Goal: Find specific page/section: Find specific page/section

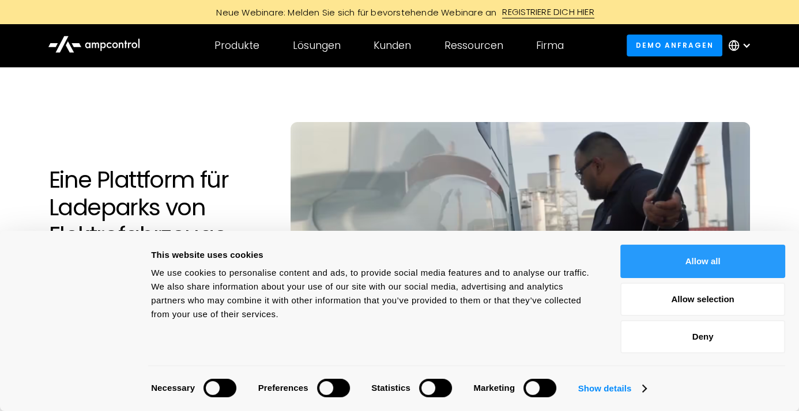
click at [706, 253] on button "Allow all" at bounding box center [702, 261] width 165 height 33
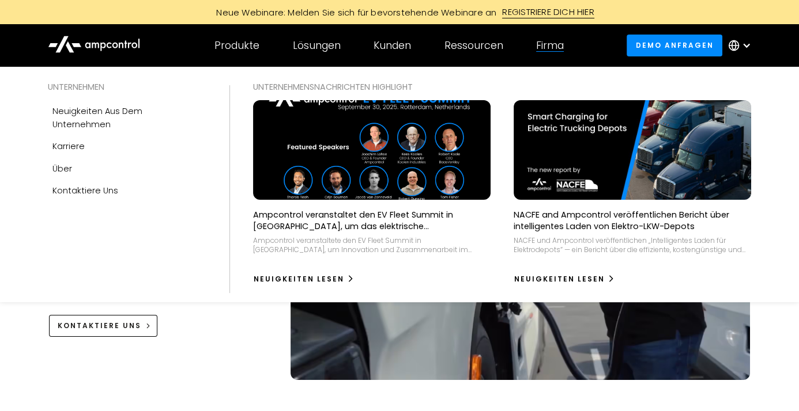
click at [553, 45] on div "Firma" at bounding box center [550, 45] width 28 height 13
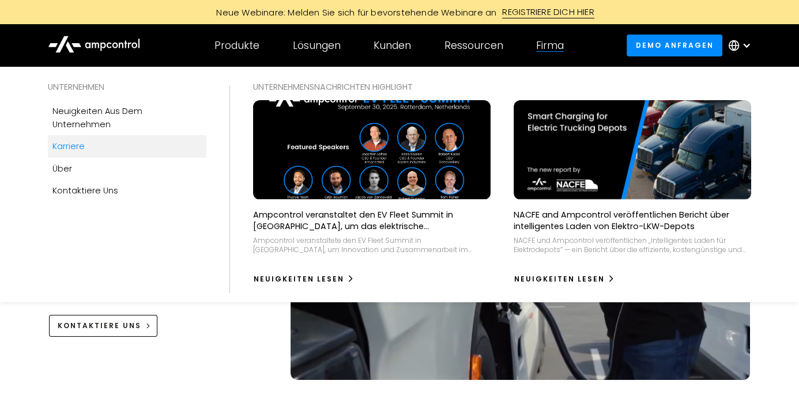
click at [72, 140] on div "Karriere" at bounding box center [68, 146] width 32 height 13
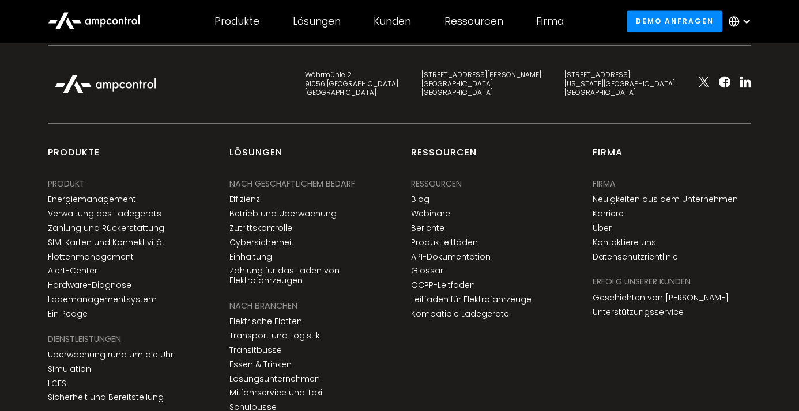
scroll to position [1786, 0]
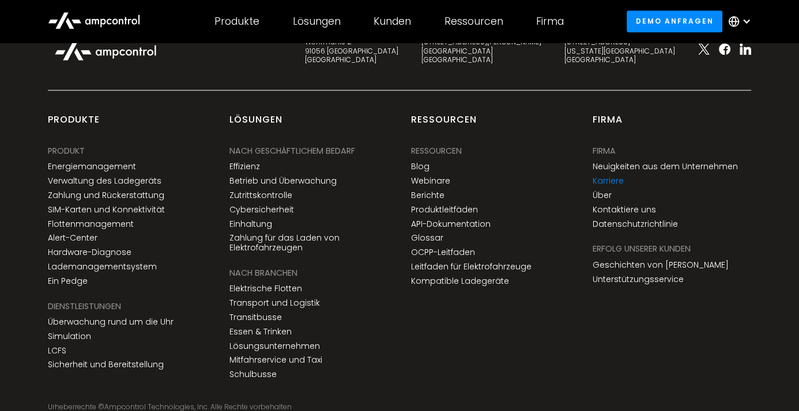
click at [603, 180] on link "Karriere" at bounding box center [607, 181] width 31 height 10
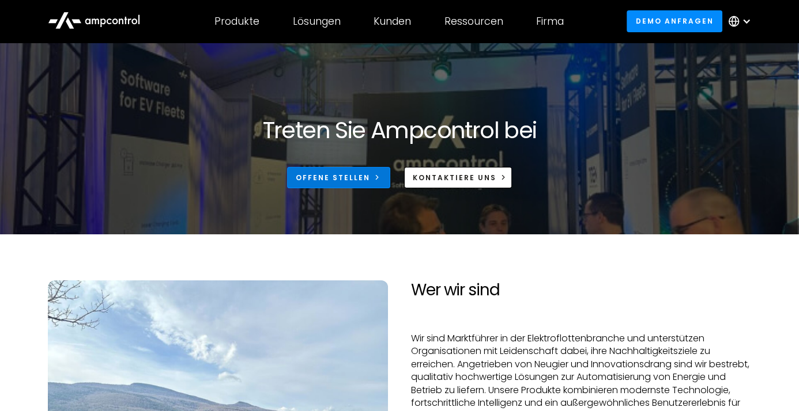
click at [342, 173] on div "Offene Stellen" at bounding box center [333, 178] width 74 height 10
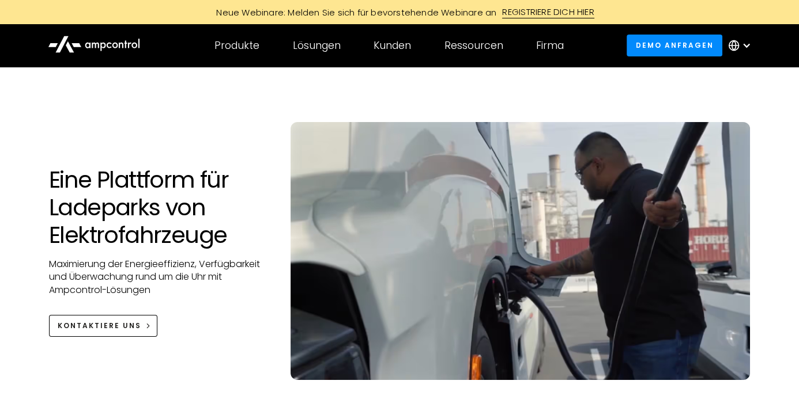
click at [743, 46] on div at bounding box center [746, 45] width 9 height 9
click at [434, 80] on div at bounding box center [399, 85] width 701 height 37
